Goal: Task Accomplishment & Management: Manage account settings

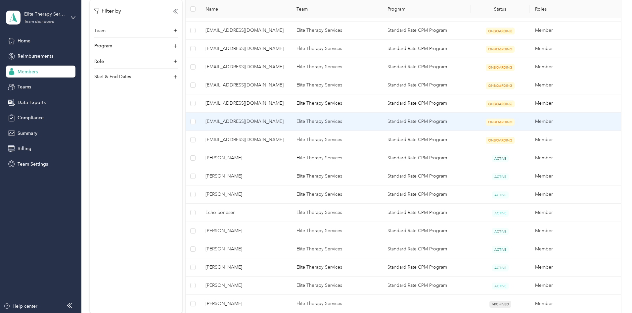
scroll to position [198, 0]
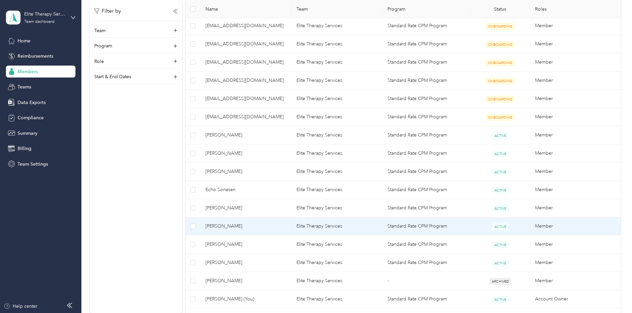
click at [258, 225] on span "[PERSON_NAME]" at bounding box center [245, 225] width 80 height 7
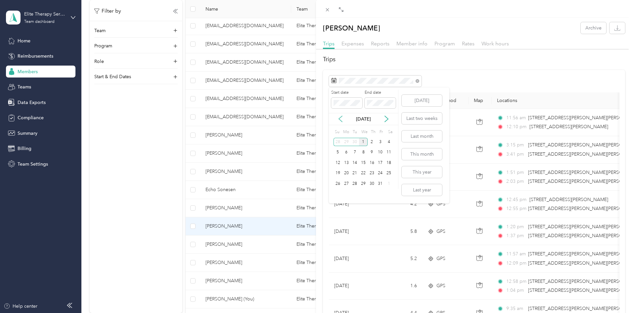
click at [340, 119] on icon at bounding box center [340, 118] width 7 height 7
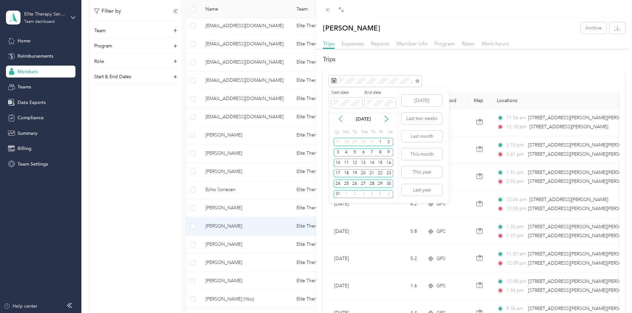
click at [340, 119] on icon at bounding box center [340, 118] width 7 height 7
click at [354, 141] on div "1" at bounding box center [354, 142] width 9 height 8
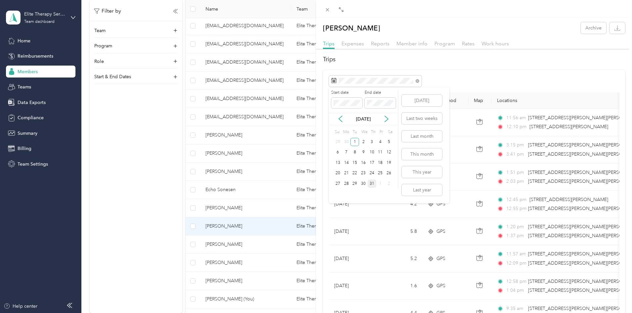
click at [372, 182] on div "31" at bounding box center [372, 183] width 9 height 8
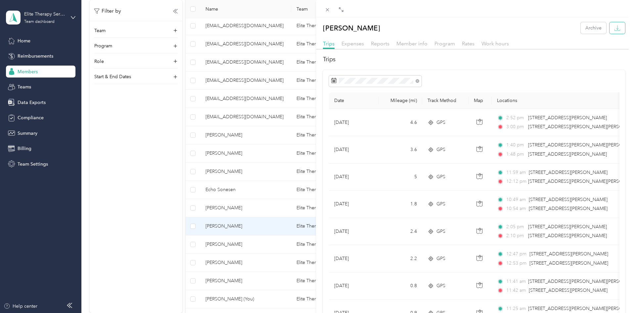
click at [614, 29] on icon "button" at bounding box center [617, 28] width 6 height 6
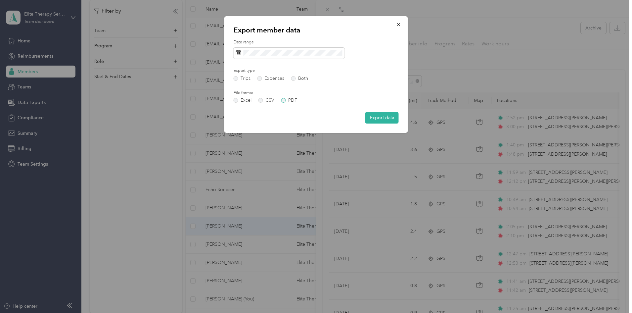
click at [282, 99] on label "PDF" at bounding box center [289, 100] width 16 height 5
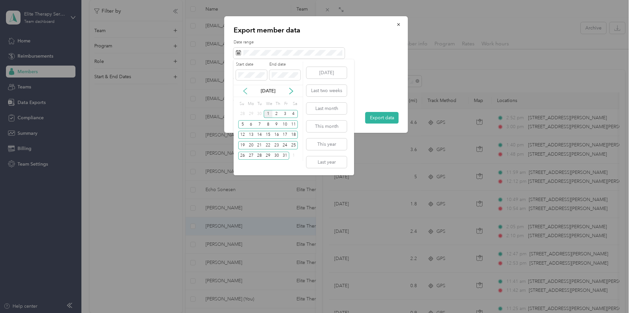
click at [244, 89] on icon at bounding box center [245, 91] width 7 height 7
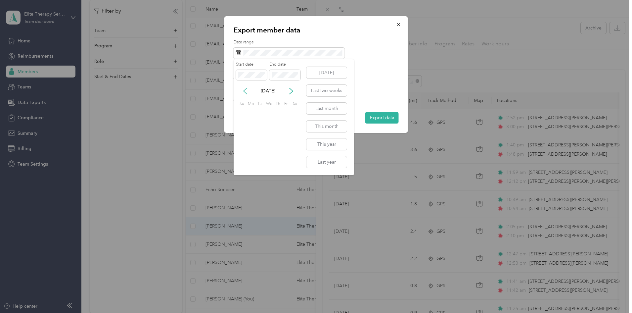
click at [244, 89] on icon at bounding box center [245, 91] width 7 height 7
click at [260, 114] on div "1" at bounding box center [259, 114] width 9 height 8
click at [276, 156] on div "31" at bounding box center [276, 156] width 9 height 8
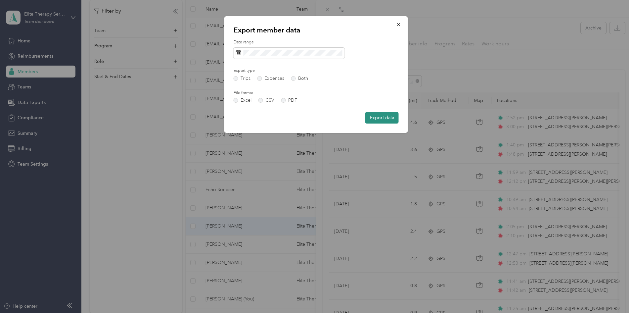
click at [381, 118] on button "Export data" at bounding box center [381, 118] width 33 height 12
